Goal: Transaction & Acquisition: Purchase product/service

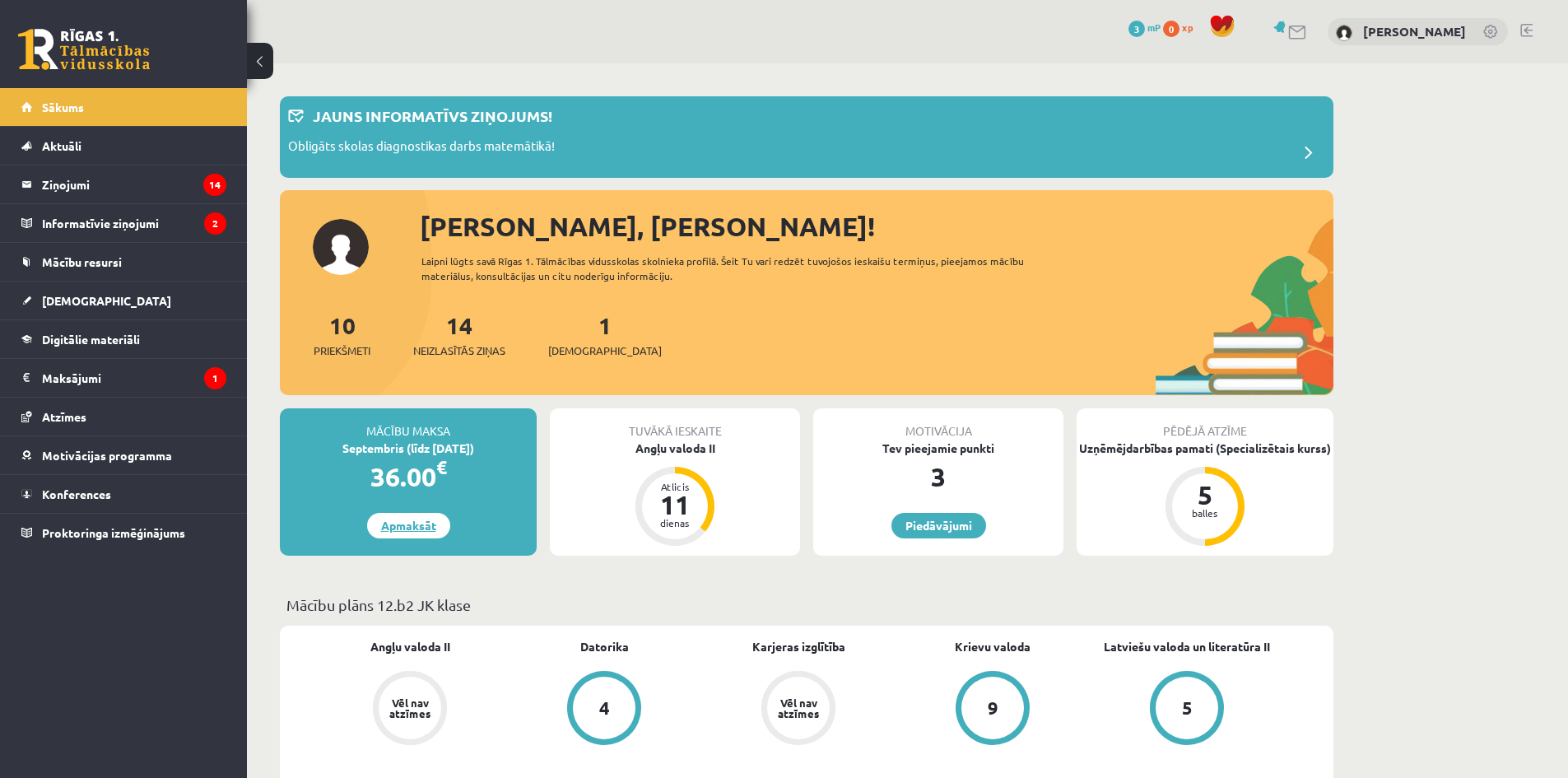
click at [418, 524] on link "Apmaksāt" at bounding box center [408, 526] width 83 height 26
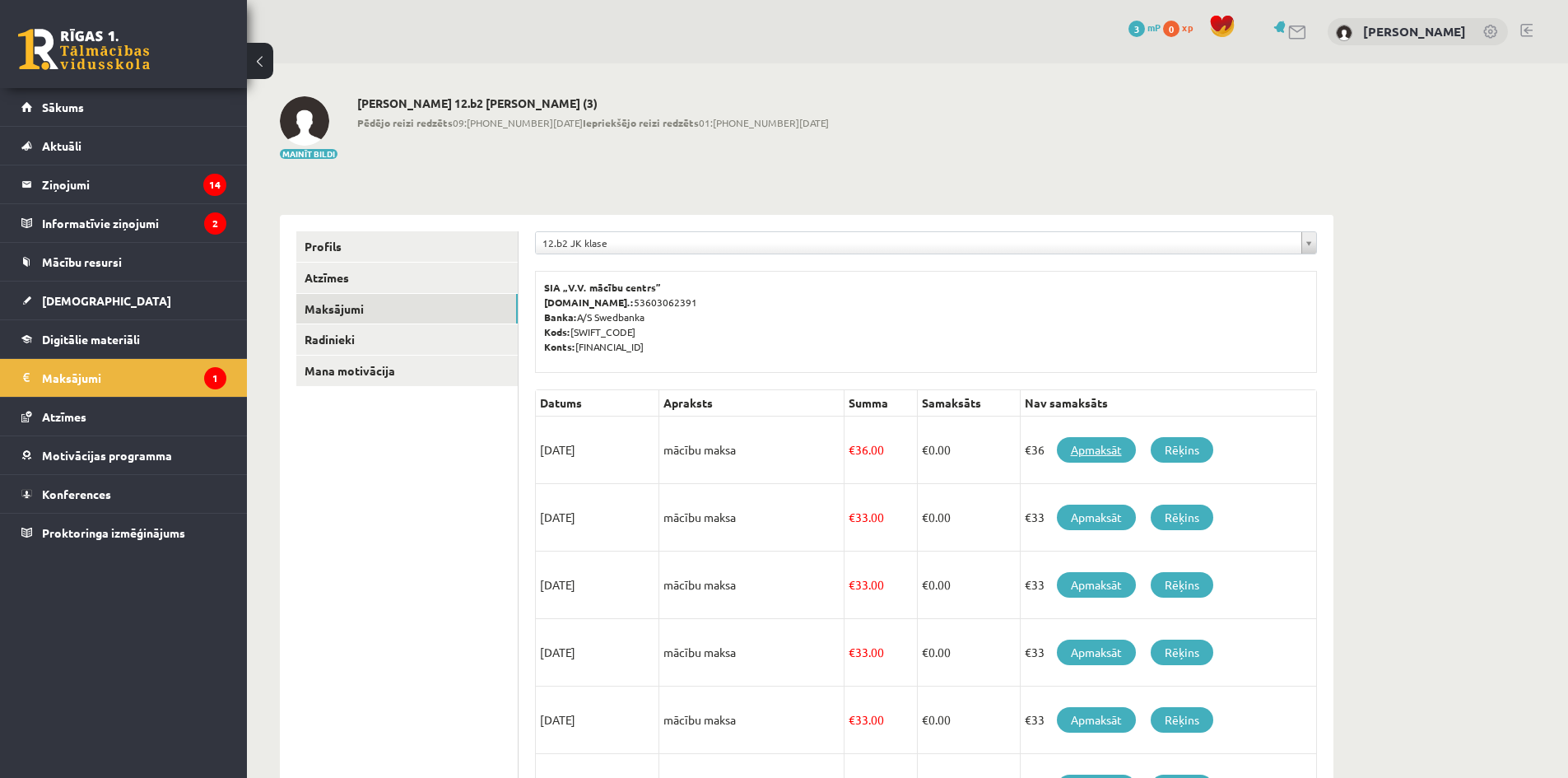
click at [1097, 443] on link "Apmaksāt" at bounding box center [1096, 450] width 79 height 26
